Goal: Task Accomplishment & Management: Manage account settings

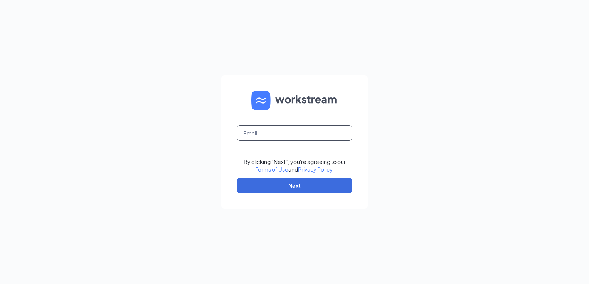
click at [256, 132] on input "text" at bounding box center [295, 133] width 116 height 15
type input "hpehrs@msn.com"
click at [290, 189] on button "Next" at bounding box center [295, 185] width 116 height 15
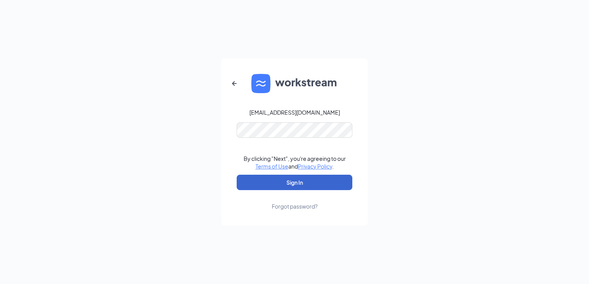
click at [291, 186] on button "Sign In" at bounding box center [295, 182] width 116 height 15
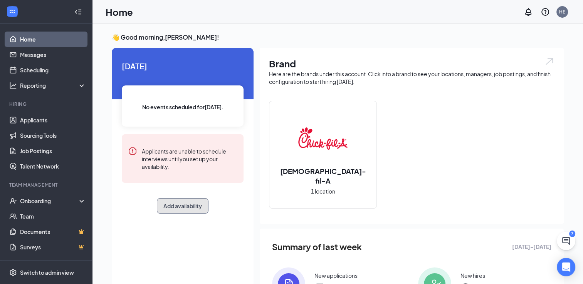
click at [183, 206] on button "Add availability" at bounding box center [183, 205] width 52 height 15
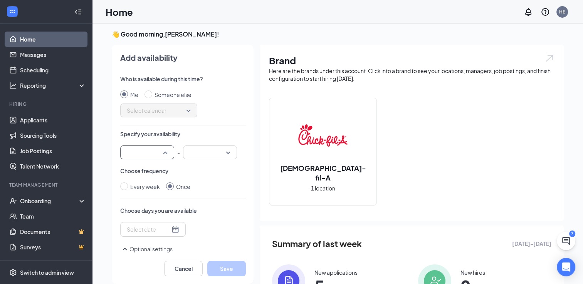
click at [164, 151] on input "search" at bounding box center [144, 152] width 39 height 13
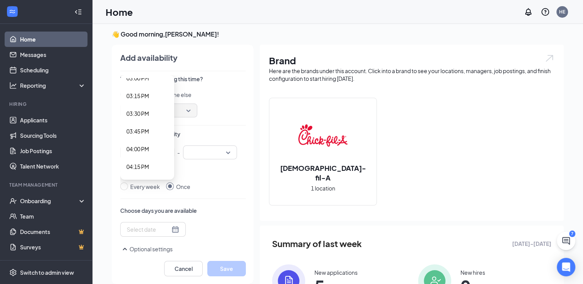
scroll to position [1117, 0]
click at [129, 103] on span "04:00 PM" at bounding box center [137, 104] width 23 height 8
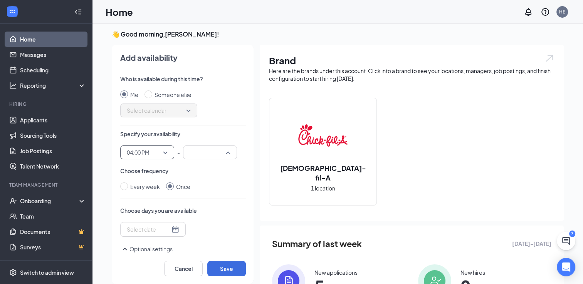
click at [227, 150] on div "12:00 AM 12:15 AM 12:00 AM 12:15 AM 12:30 AM 12:45 AM 01:00 AM 01:15 AM 01:30 A…" at bounding box center [210, 153] width 54 height 14
click at [212, 129] on span "05:30 PM" at bounding box center [200, 133] width 23 height 8
click at [173, 231] on div at bounding box center [153, 229] width 52 height 8
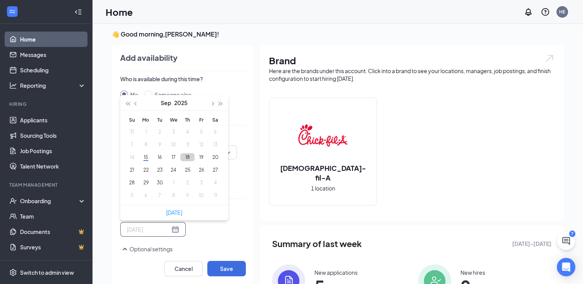
click at [187, 158] on button "18" at bounding box center [187, 157] width 14 height 8
type input "[DATE]"
click at [222, 255] on div "Cancel Save" at bounding box center [183, 265] width 126 height 23
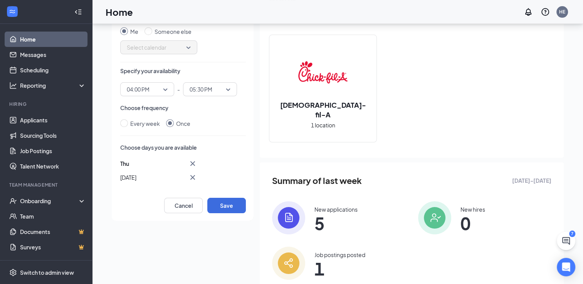
scroll to position [80, 0]
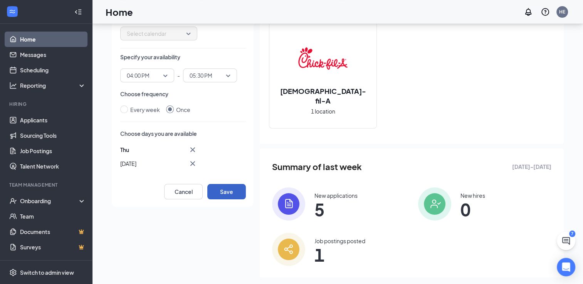
click at [228, 197] on button "Save" at bounding box center [226, 191] width 39 height 15
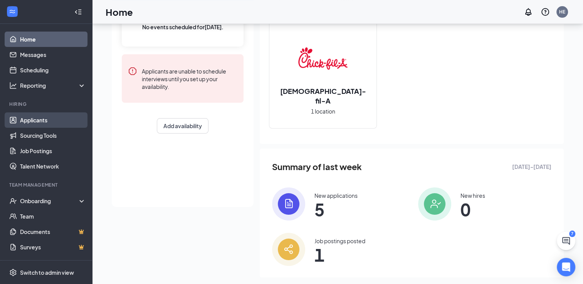
click at [36, 119] on link "Applicants" at bounding box center [53, 120] width 66 height 15
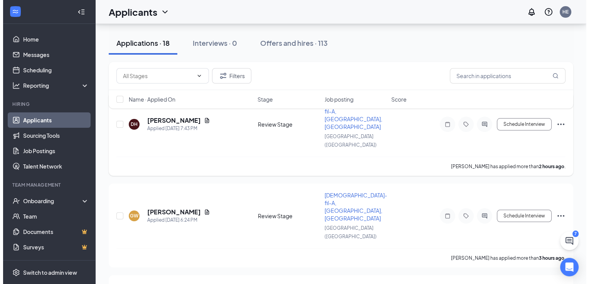
scroll to position [77, 0]
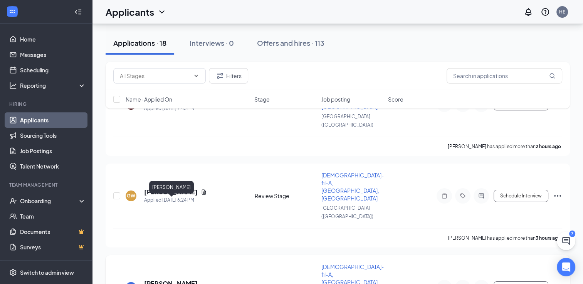
click at [172, 280] on h5 "[PERSON_NAME]" at bounding box center [171, 284] width 54 height 8
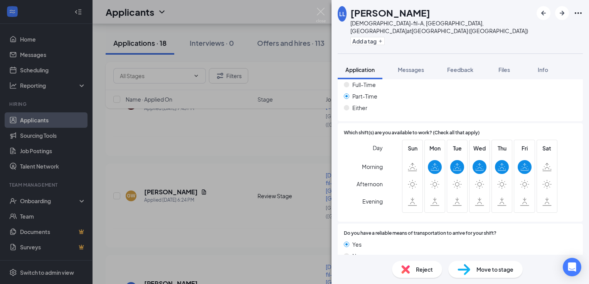
scroll to position [413, 0]
click at [424, 270] on span "Reject" at bounding box center [424, 270] width 17 height 8
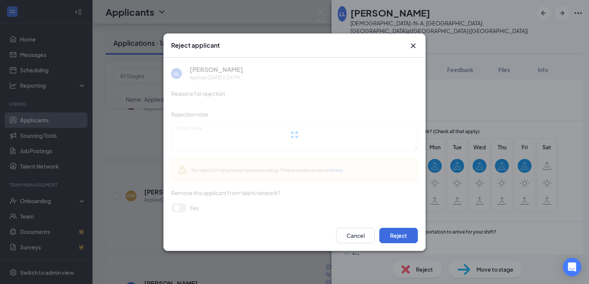
scroll to position [410, 0]
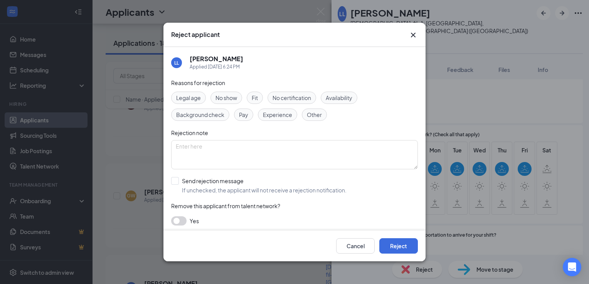
click at [193, 100] on span "Legal age" at bounding box center [188, 98] width 25 height 8
click at [177, 182] on input "Send rejection message If unchecked, the applicant will not receive a rejection…" at bounding box center [258, 185] width 175 height 17
checkbox input "true"
click at [240, 222] on span "Post Interview Rejection Template" at bounding box center [221, 221] width 86 height 12
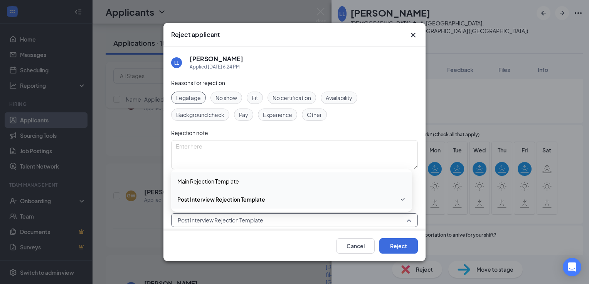
click at [213, 184] on span "Main Rejection Template" at bounding box center [208, 181] width 62 height 8
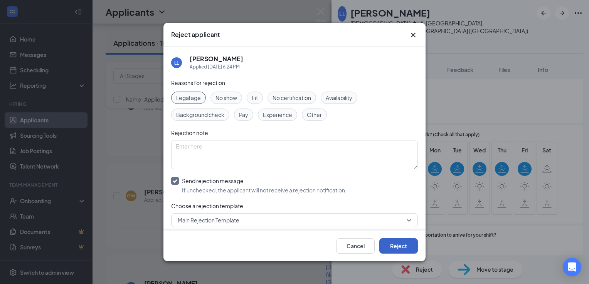
click at [398, 249] on button "Reject" at bounding box center [398, 246] width 39 height 15
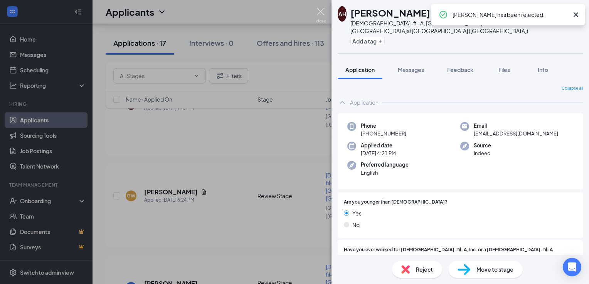
drag, startPoint x: 319, startPoint y: 9, endPoint x: 306, endPoint y: 29, distance: 23.7
click at [319, 8] on img at bounding box center [321, 15] width 10 height 15
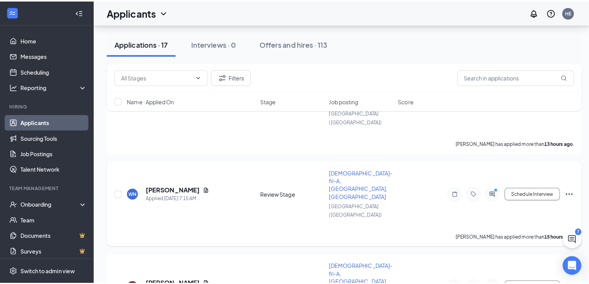
scroll to position [618, 0]
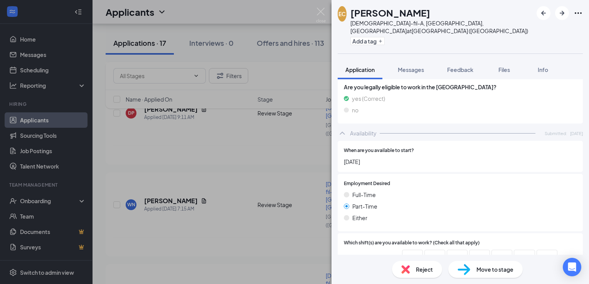
scroll to position [325, 0]
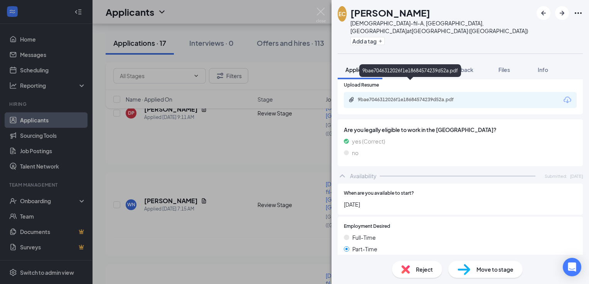
click at [427, 97] on div "9bae7046312026f1e18684574239d52a.pdf" at bounding box center [412, 100] width 108 height 6
click at [482, 267] on span "Move to stage" at bounding box center [494, 270] width 37 height 8
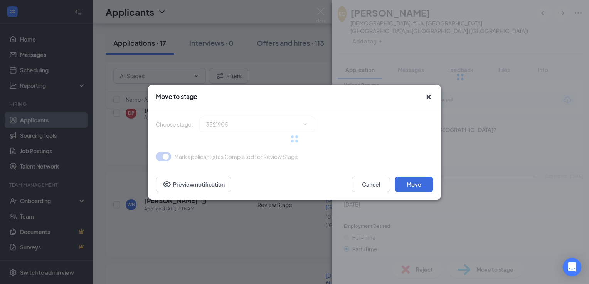
type input "Onsite Interview (next stage)"
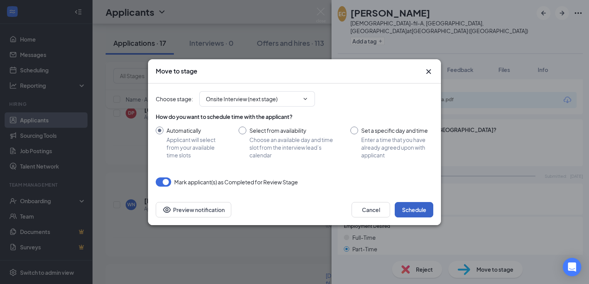
click at [407, 207] on button "Schedule" at bounding box center [414, 209] width 39 height 15
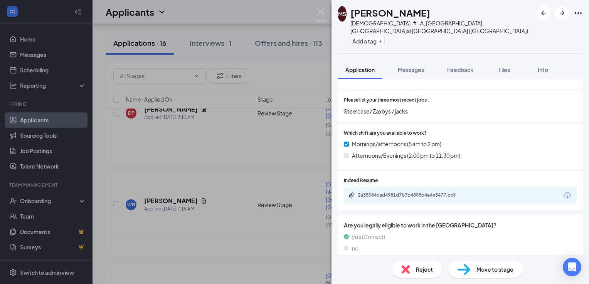
scroll to position [223, 0]
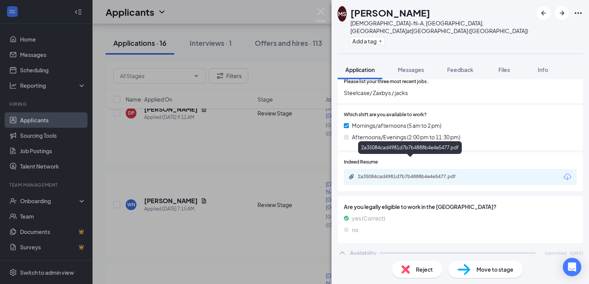
click at [417, 174] on div "2a35084cad4981d7b7b4888b4e4e5477.pdf" at bounding box center [412, 177] width 108 height 6
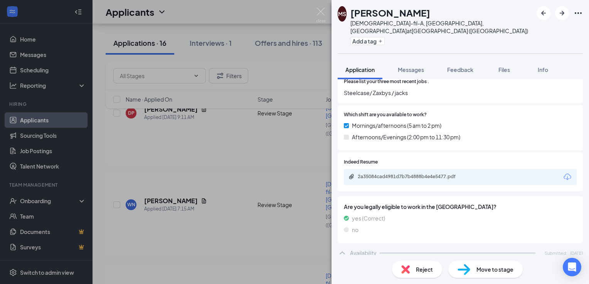
click at [422, 271] on span "Reject" at bounding box center [424, 270] width 17 height 8
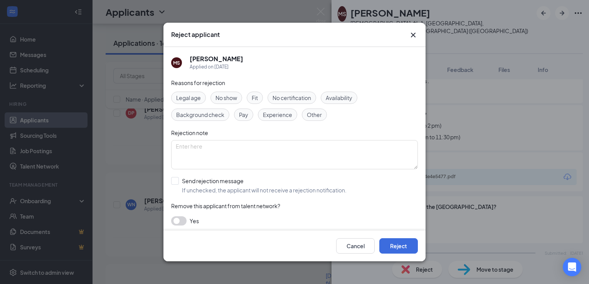
click at [316, 113] on span "Other" at bounding box center [314, 115] width 15 height 8
click at [184, 147] on textarea at bounding box center [294, 154] width 247 height 29
type textarea "Short duration at all listed jobs"
click at [173, 180] on input "Send rejection message If unchecked, the applicant will not receive a rejection…" at bounding box center [258, 185] width 175 height 17
checkbox input "true"
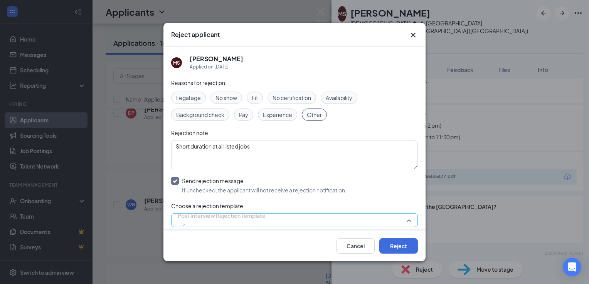
click at [231, 220] on span "Post Interview Rejection Template" at bounding box center [222, 216] width 88 height 12
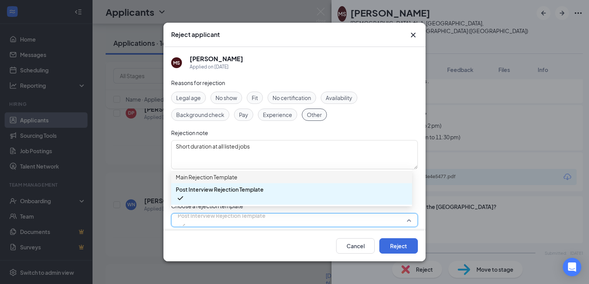
click at [217, 181] on span "Main Rejection Template" at bounding box center [207, 177] width 62 height 8
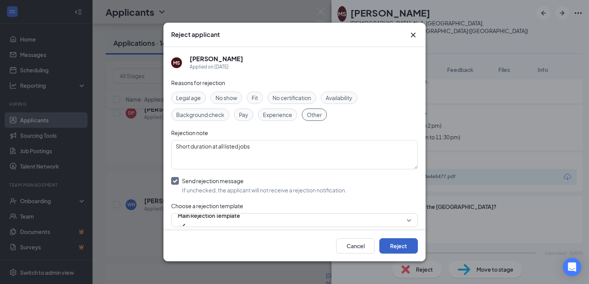
click at [405, 246] on button "Reject" at bounding box center [398, 246] width 39 height 15
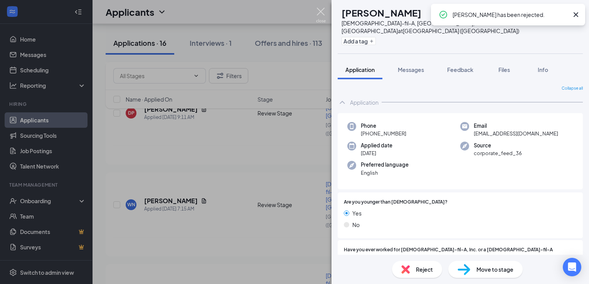
click at [322, 8] on img at bounding box center [321, 15] width 10 height 15
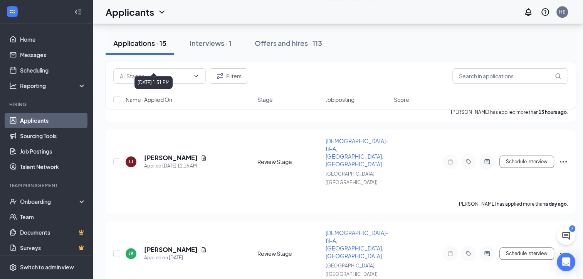
scroll to position [761, 0]
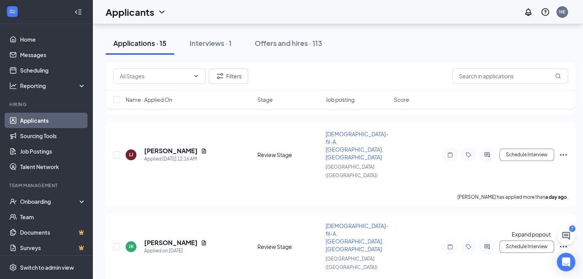
click at [566, 235] on icon "ChatActive" at bounding box center [565, 235] width 9 height 9
click at [506, 266] on icon "ChevronUp" at bounding box center [501, 260] width 9 height 9
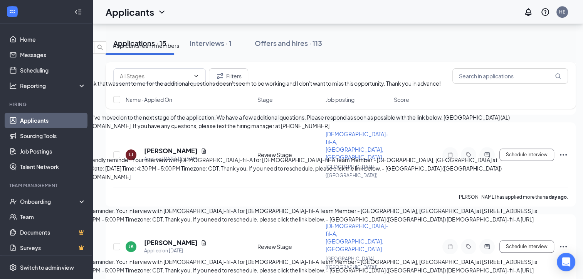
click at [465, 128] on div "Hi [PERSON_NAME], Great news! You've moved on to the next stage of the applicat…" at bounding box center [270, 121] width 541 height 17
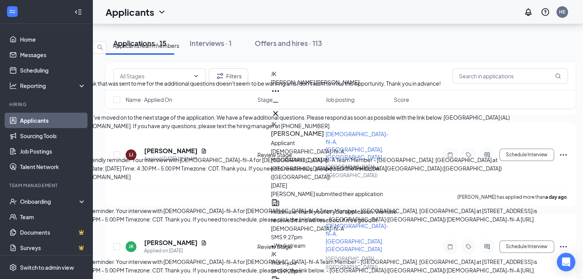
click at [372, 47] on div "Applications · 15 Interviews · 1 Offers and hires · 113" at bounding box center [341, 43] width 470 height 23
click at [280, 109] on icon "Cross" at bounding box center [275, 113] width 9 height 9
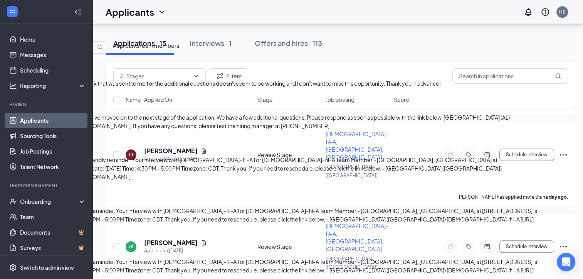
click at [44, 70] on span "[PERSON_NAME]" at bounding box center [22, 66] width 44 height 7
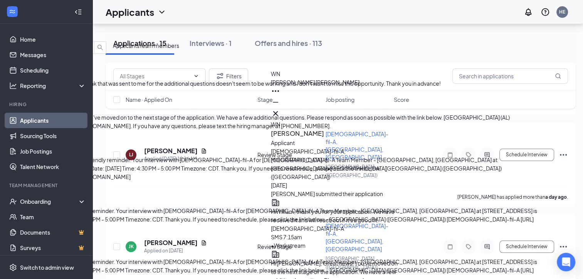
scroll to position [-116, 0]
click at [280, 109] on icon "Cross" at bounding box center [275, 113] width 9 height 9
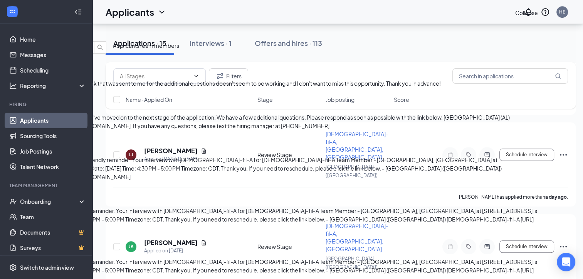
click at [11, 30] on icon "ChevronDown" at bounding box center [6, 34] width 9 height 9
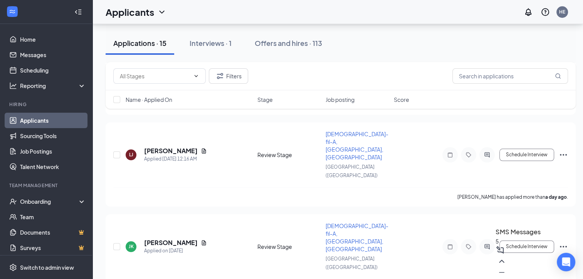
scroll to position [568, 0]
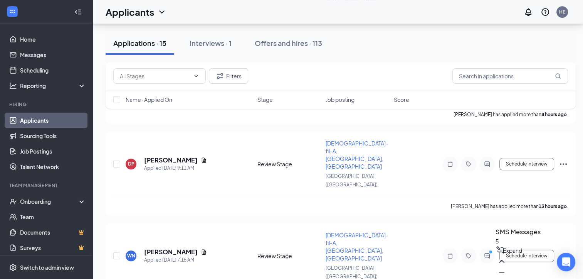
click at [506, 266] on icon "ChevronUp" at bounding box center [501, 260] width 9 height 9
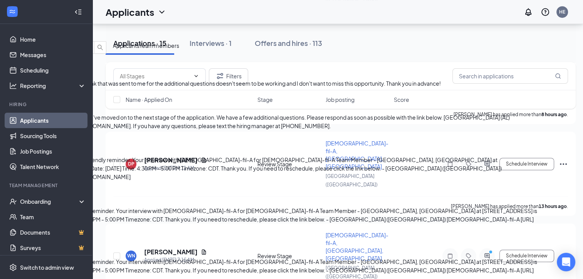
click at [514, 87] on div "Hey there. Sorry to bother you. The link that was sent to me for the additional…" at bounding box center [270, 83] width 541 height 8
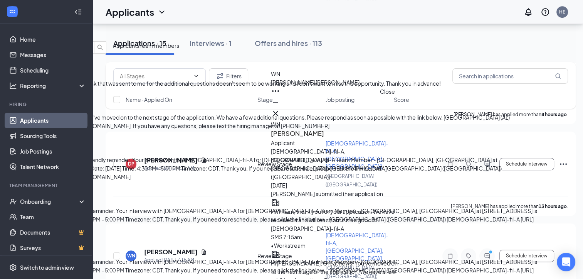
click at [280, 109] on icon "Cross" at bounding box center [275, 113] width 9 height 9
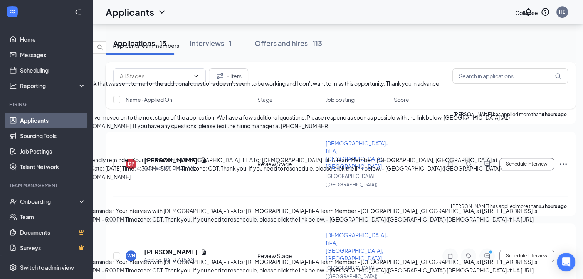
click at [11, 32] on icon "ChevronDown" at bounding box center [6, 34] width 9 height 9
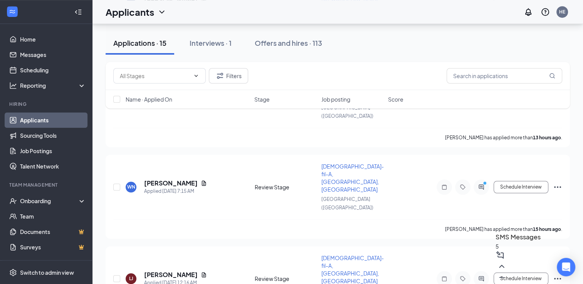
scroll to position [639, 0]
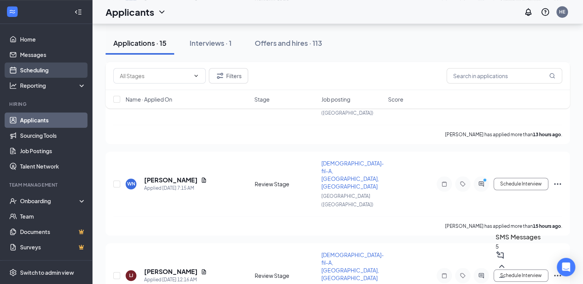
click at [36, 73] on link "Scheduling" at bounding box center [53, 69] width 66 height 15
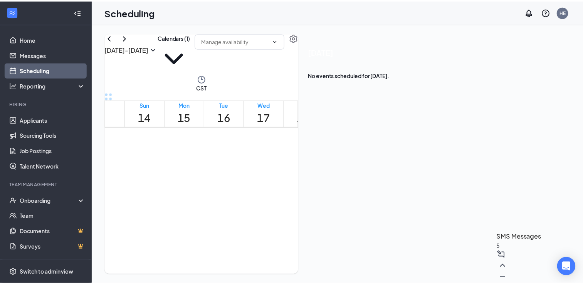
scroll to position [726, 0]
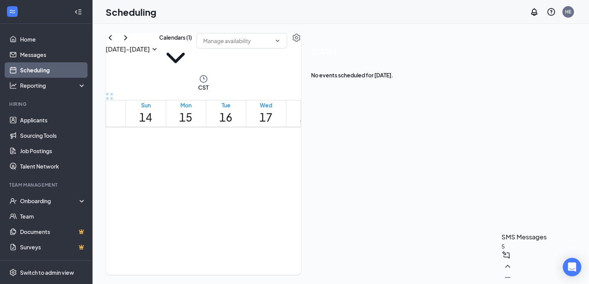
click at [324, 206] on div "1" at bounding box center [315, 209] width 19 height 7
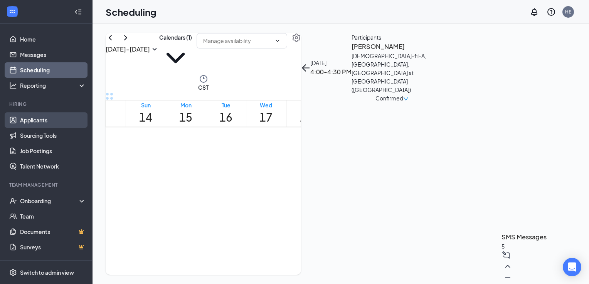
click at [30, 122] on link "Applicants" at bounding box center [53, 120] width 66 height 15
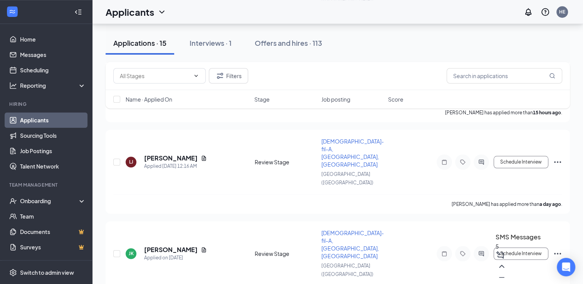
scroll to position [755, 0]
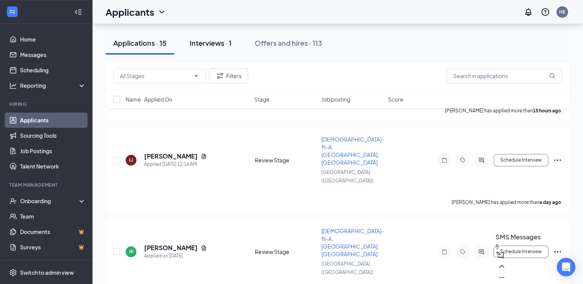
click at [209, 42] on div "Interviews · 1" at bounding box center [211, 43] width 42 height 10
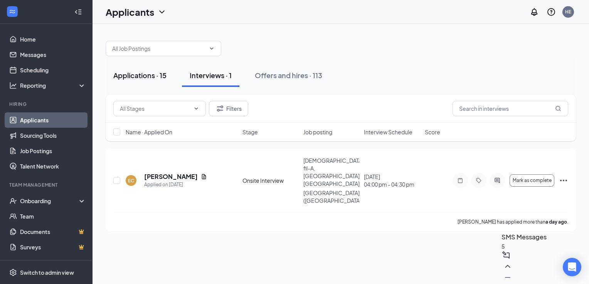
click at [124, 76] on div "Applications · 15" at bounding box center [139, 76] width 53 height 10
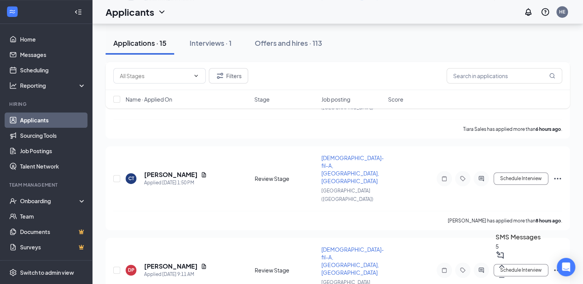
scroll to position [462, 0]
click at [170, 115] on div "Filters Name · Applied On Stage Job posting Score" at bounding box center [338, 89] width 464 height 54
click at [166, 115] on div "Filters Name · Applied On Stage Job posting Score" at bounding box center [338, 89] width 464 height 54
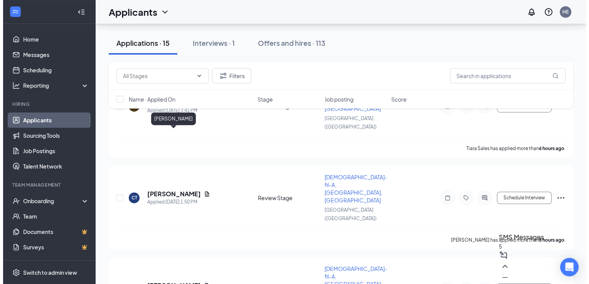
scroll to position [424, 0]
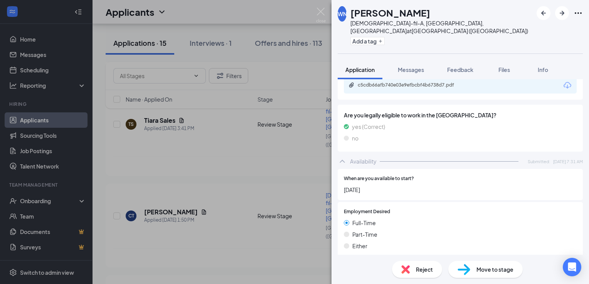
scroll to position [326, 0]
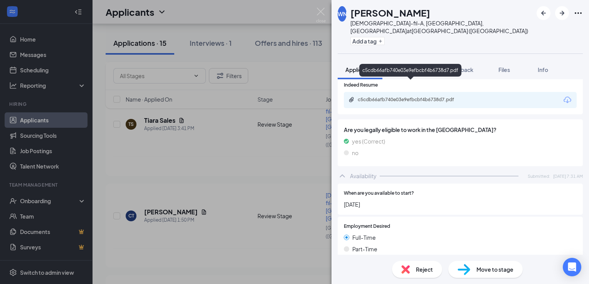
click at [417, 97] on div "c5cdb66afb740e03e9efbcbf4b6738d7.pdf" at bounding box center [412, 100] width 108 height 6
click at [493, 271] on span "Move to stage" at bounding box center [494, 270] width 37 height 8
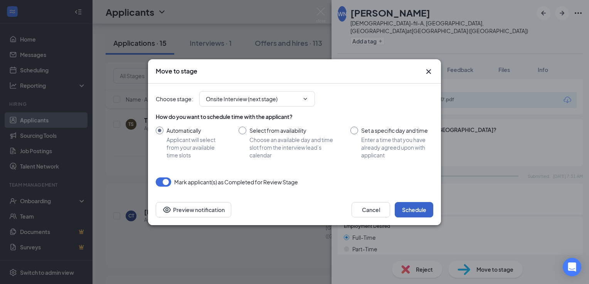
click at [410, 208] on button "Schedule" at bounding box center [414, 209] width 39 height 15
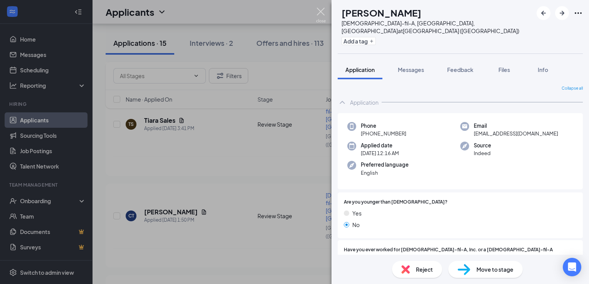
click at [321, 8] on img at bounding box center [321, 15] width 10 height 15
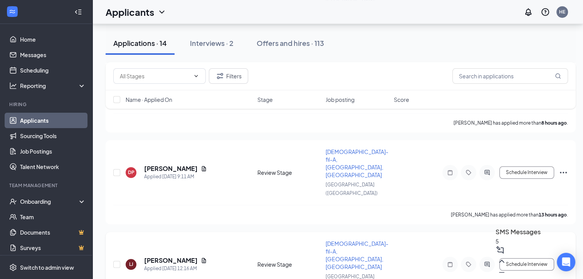
scroll to position [578, 0]
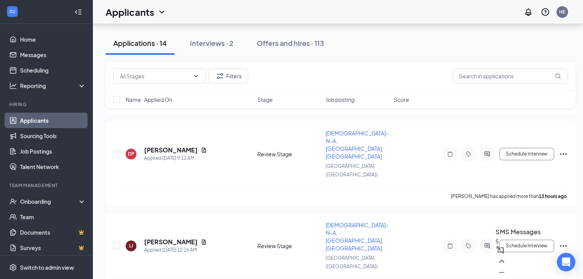
click at [177, 116] on div "Filters Name · Applied On Stage Job posting Score" at bounding box center [341, 89] width 470 height 54
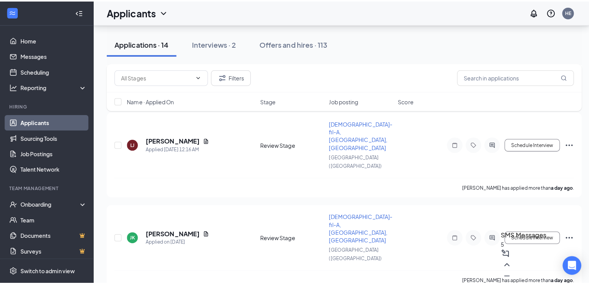
scroll to position [663, 0]
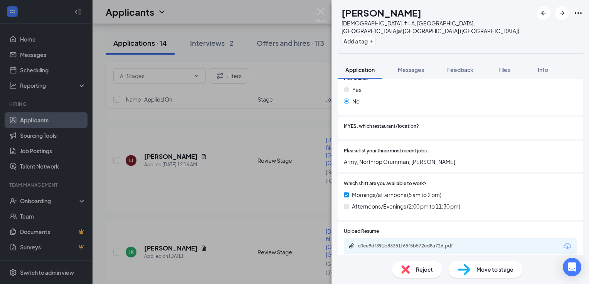
scroll to position [193, 0]
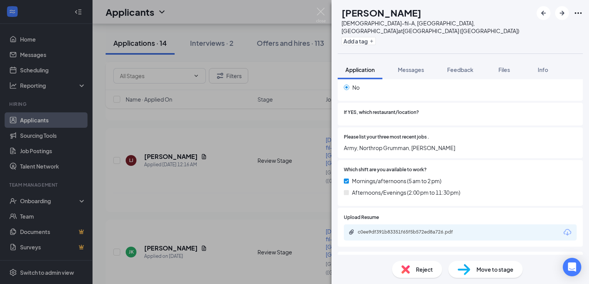
click at [492, 269] on span "Move to stage" at bounding box center [494, 270] width 37 height 8
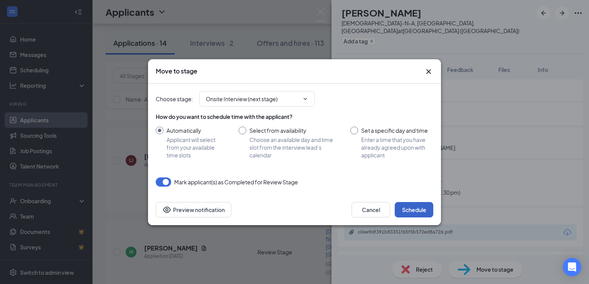
click at [412, 208] on button "Schedule" at bounding box center [414, 209] width 39 height 15
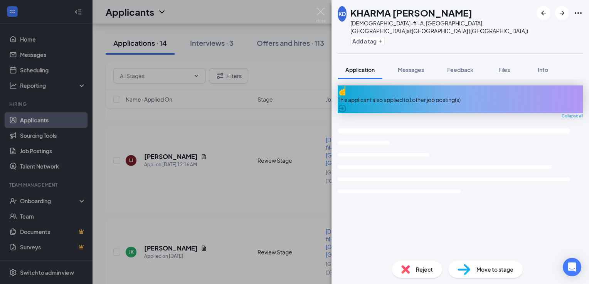
scroll to position [636, 0]
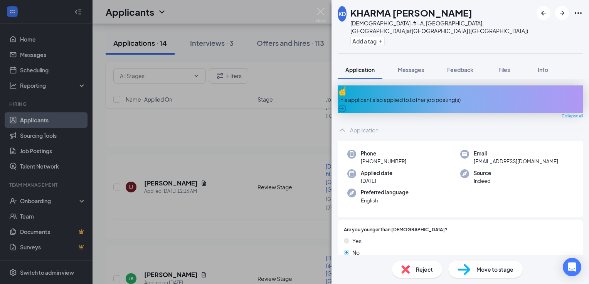
click at [418, 268] on span "Reject" at bounding box center [424, 270] width 17 height 8
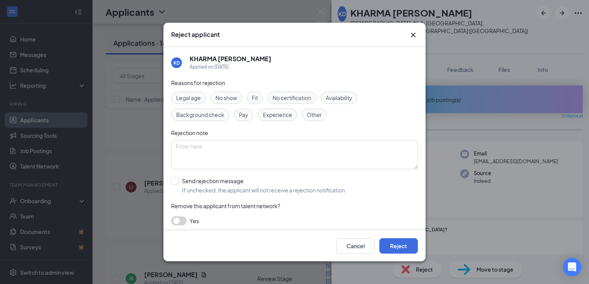
click at [254, 99] on span "Fit" at bounding box center [255, 98] width 6 height 8
click at [175, 182] on input "Send rejection message If unchecked, the applicant will not receive a rejection…" at bounding box center [258, 185] width 175 height 17
checkbox input "true"
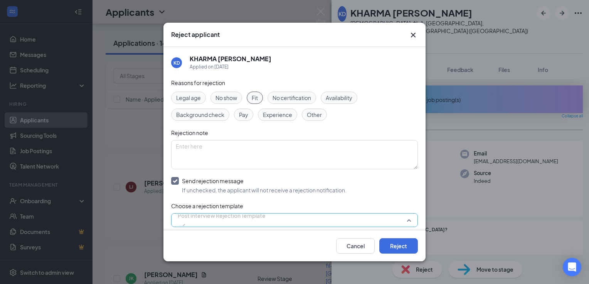
click at [219, 220] on span "Post Interview Rejection Template" at bounding box center [222, 216] width 88 height 12
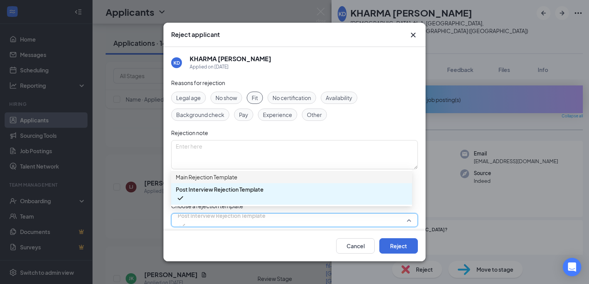
click at [206, 181] on span "Main Rejection Template" at bounding box center [207, 177] width 62 height 8
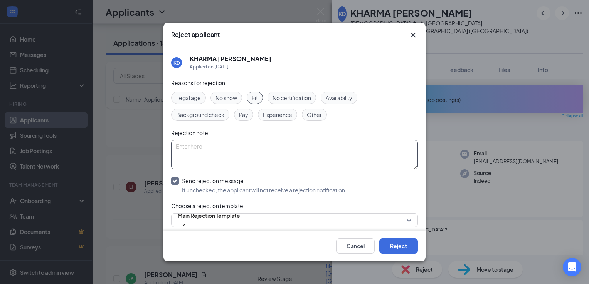
click at [188, 150] on textarea at bounding box center [294, 154] width 247 height 29
type textarea "Previous applicant"
click at [409, 248] on button "Reject" at bounding box center [398, 246] width 39 height 15
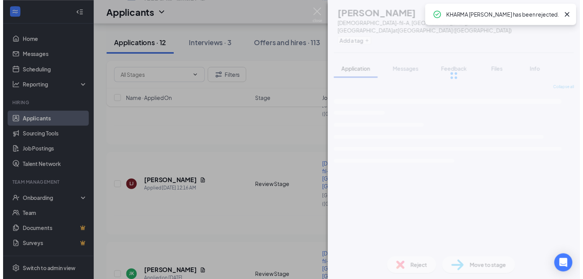
scroll to position [577, 0]
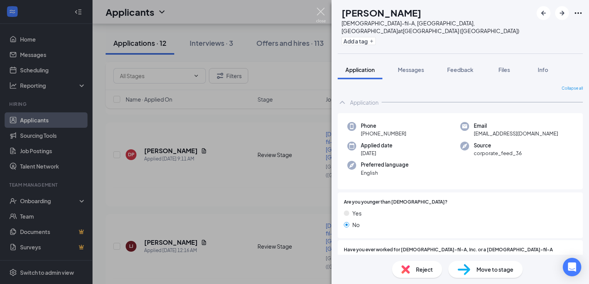
click at [321, 9] on img at bounding box center [321, 15] width 10 height 15
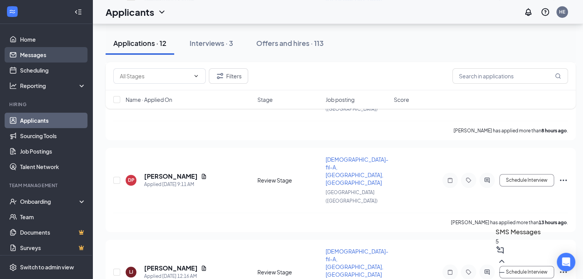
scroll to position [538, 0]
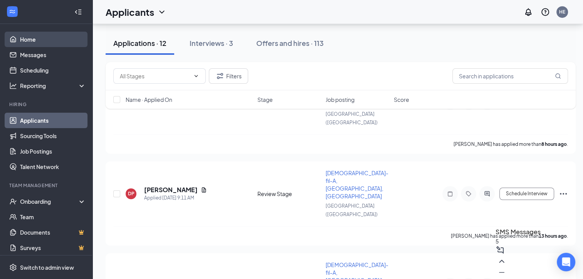
click at [39, 41] on link "Home" at bounding box center [53, 39] width 66 height 15
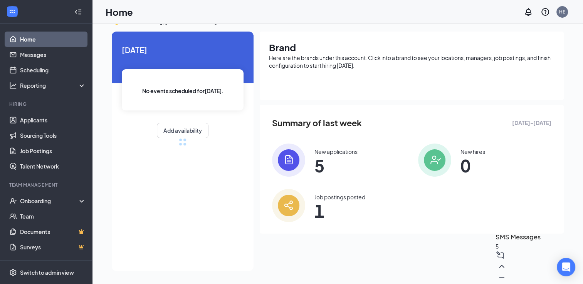
scroll to position [92, 0]
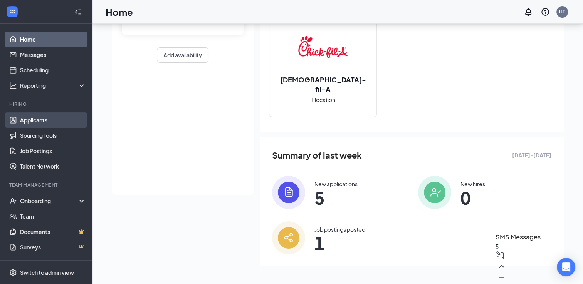
click at [42, 118] on link "Applicants" at bounding box center [53, 120] width 66 height 15
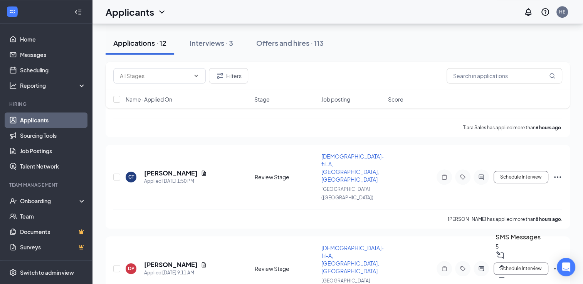
scroll to position [461, 0]
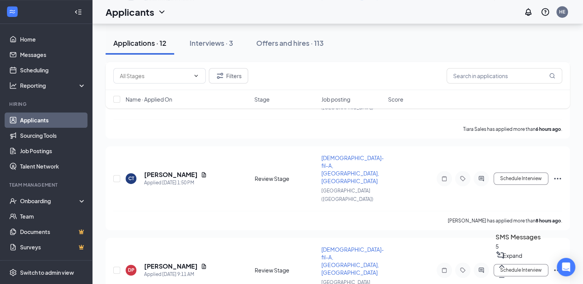
click at [506, 271] on icon "ChevronUp" at bounding box center [501, 266] width 9 height 9
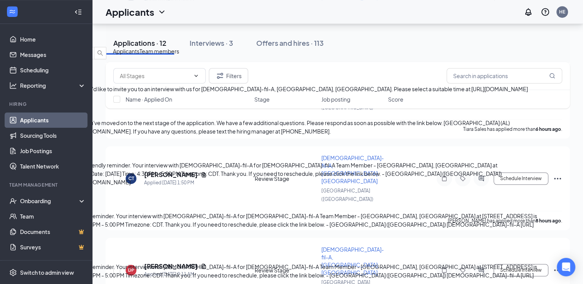
click at [179, 55] on span "Team members" at bounding box center [159, 51] width 40 height 7
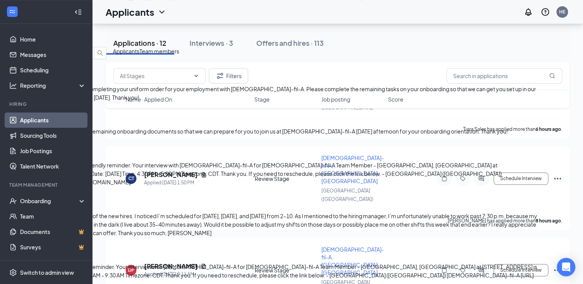
click at [139, 55] on span "Applicants" at bounding box center [126, 51] width 27 height 7
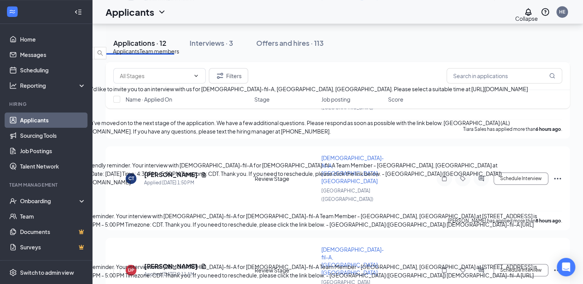
click at [8, 39] on icon "ChevronDown" at bounding box center [5, 40] width 5 height 3
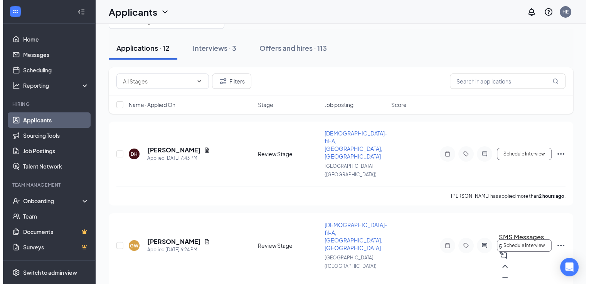
scroll to position [0, 0]
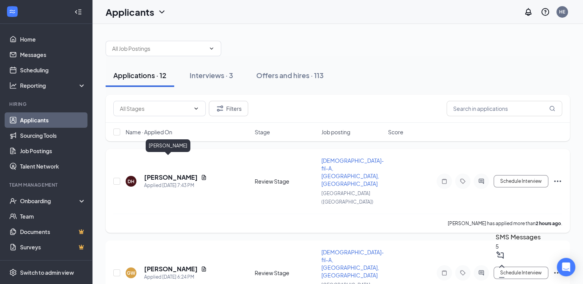
click at [166, 173] on h5 "[PERSON_NAME]" at bounding box center [171, 177] width 54 height 8
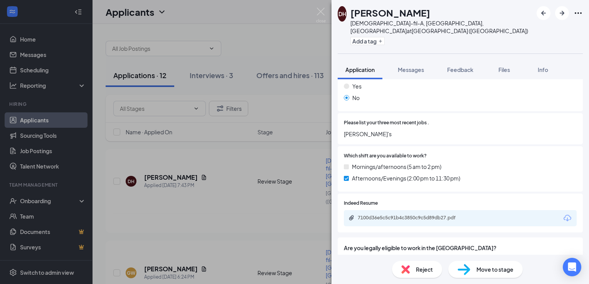
scroll to position [223, 0]
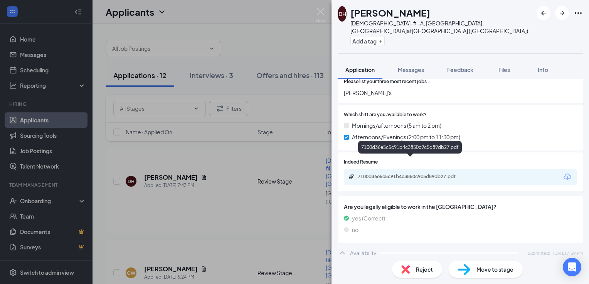
click at [377, 174] on div "7100d36e5c5c91b4c3850c9c5d89db27.pdf" at bounding box center [412, 177] width 108 height 6
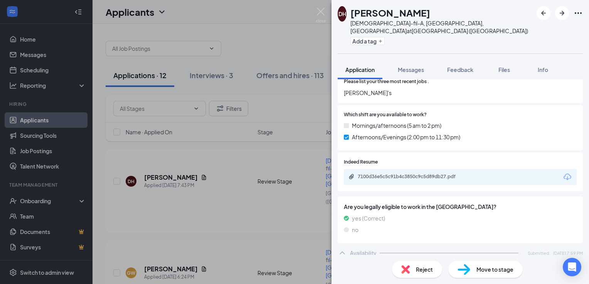
click at [419, 269] on span "Reject" at bounding box center [424, 270] width 17 height 8
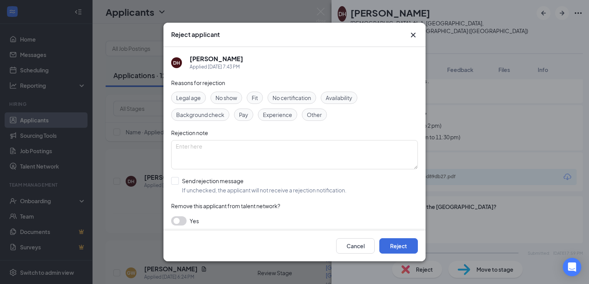
click at [311, 115] on span "Other" at bounding box center [314, 115] width 15 height 8
click at [177, 182] on input "Send rejection message If unchecked, the applicant will not receive a rejection…" at bounding box center [258, 185] width 175 height 17
checkbox input "true"
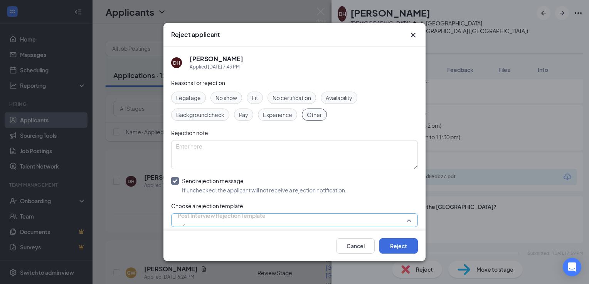
click at [207, 220] on span "Post Interview Rejection Template" at bounding box center [222, 216] width 88 height 12
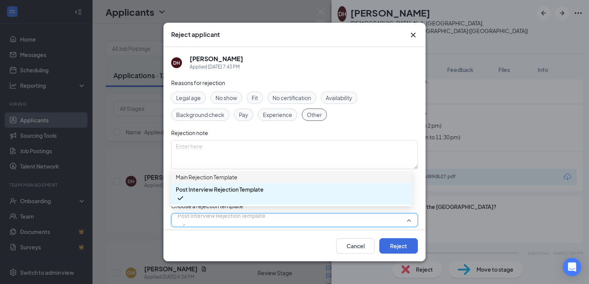
click at [204, 181] on span "Main Rejection Template" at bounding box center [207, 177] width 62 height 8
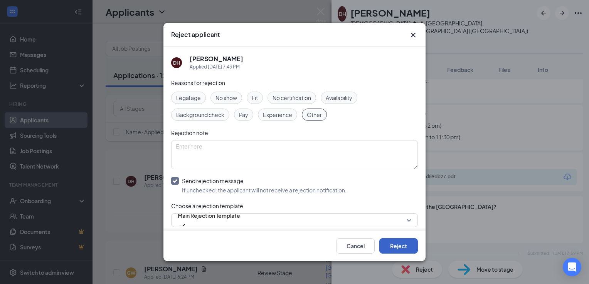
click at [401, 250] on button "Reject" at bounding box center [398, 246] width 39 height 15
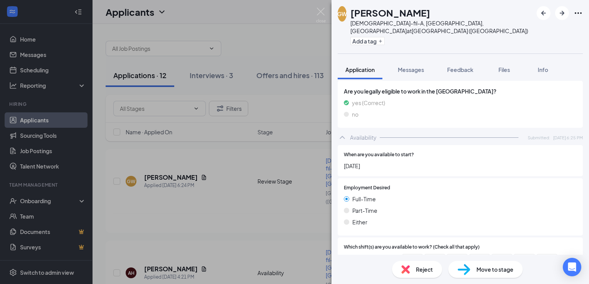
scroll to position [287, 0]
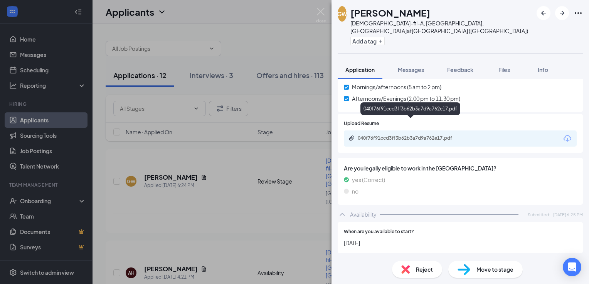
click at [402, 135] on div "040f76f91ccd3ff3b62b3a7d9a762e17.pdf" at bounding box center [412, 138] width 108 height 6
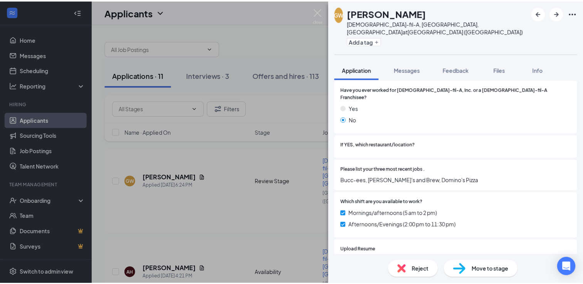
scroll to position [17, 0]
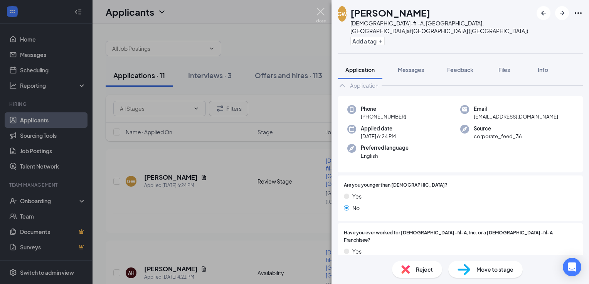
click at [321, 12] on img at bounding box center [321, 15] width 10 height 15
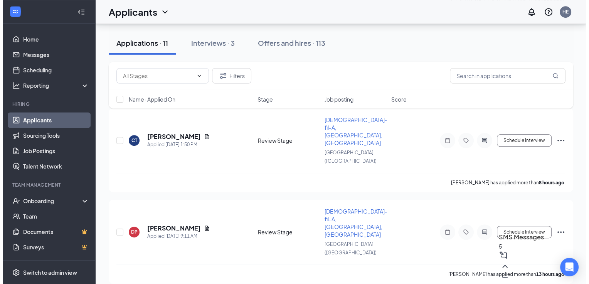
scroll to position [364, 0]
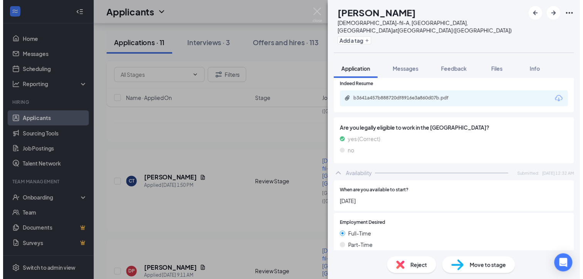
scroll to position [223, 0]
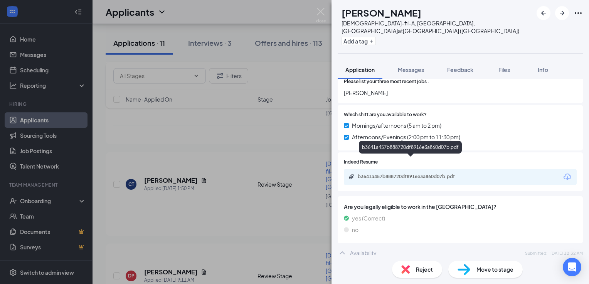
click at [385, 174] on div "b3641a457b888720df8916e3a860d07b.pdf" at bounding box center [412, 177] width 108 height 6
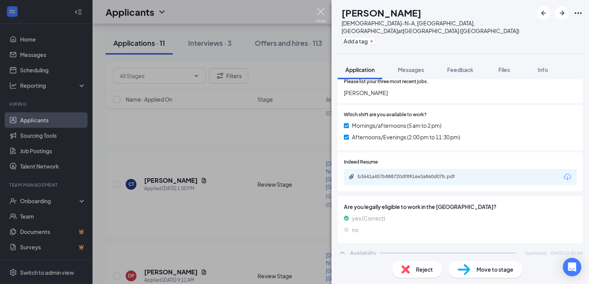
click at [322, 10] on img at bounding box center [321, 15] width 10 height 15
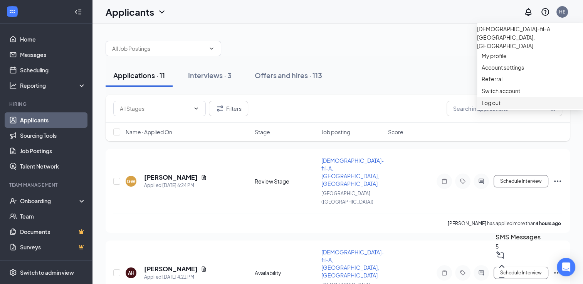
click at [493, 107] on div "Log out" at bounding box center [530, 103] width 97 height 8
